Goal: Check status: Check status

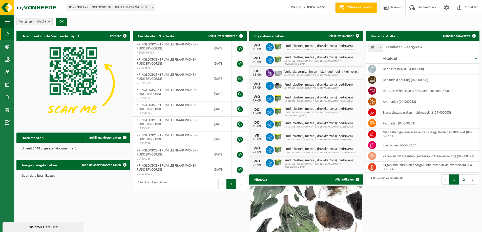
click at [300, 74] on span "01-003011 - KRINGLOOPCENTRUM LEEFBAAR WONEN" at bounding box center [322, 75] width 76 height 3
click at [271, 73] on icon at bounding box center [270, 73] width 4 height 5
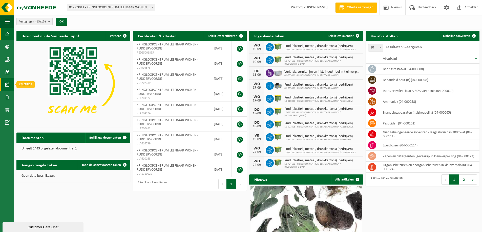
click at [9, 83] on span at bounding box center [7, 84] width 5 height 13
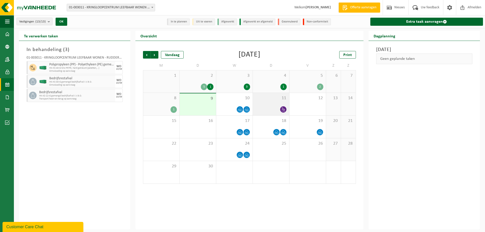
click at [283, 110] on icon at bounding box center [283, 109] width 4 height 4
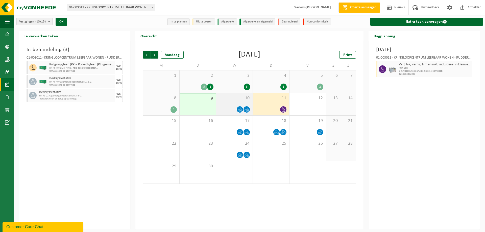
click at [248, 109] on icon at bounding box center [248, 109] width 0 height 0
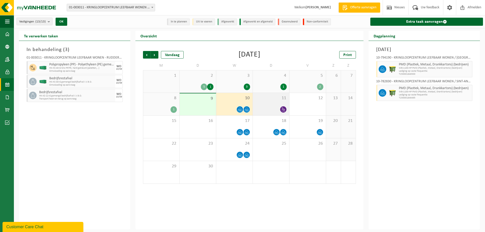
click at [283, 110] on icon at bounding box center [283, 109] width 4 height 4
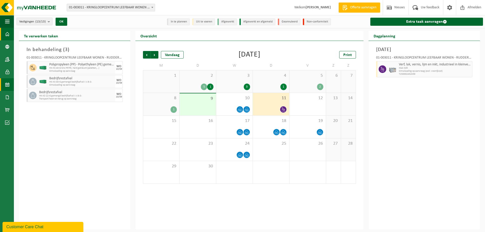
click at [7, 33] on span at bounding box center [7, 34] width 5 height 13
